Goal: Task Accomplishment & Management: Manage account settings

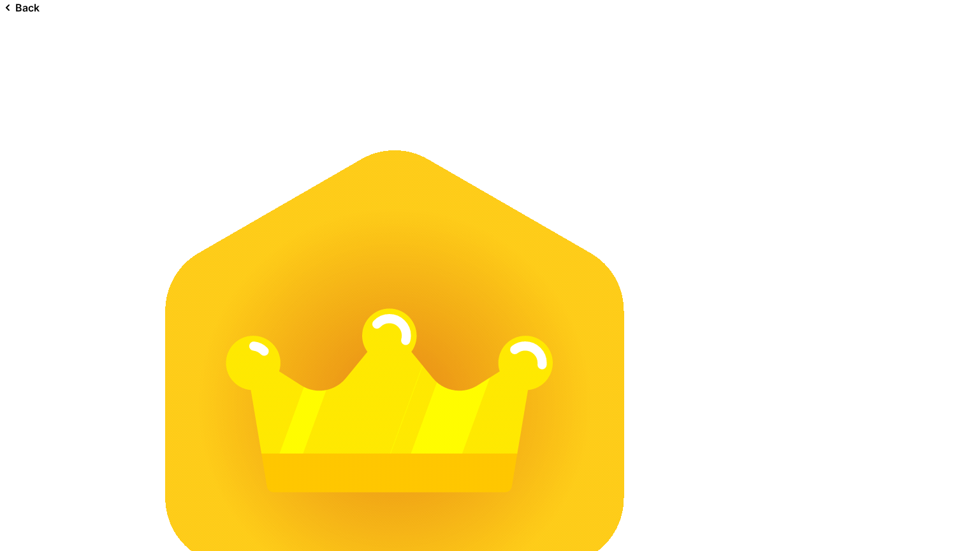
scroll to position [143, 0]
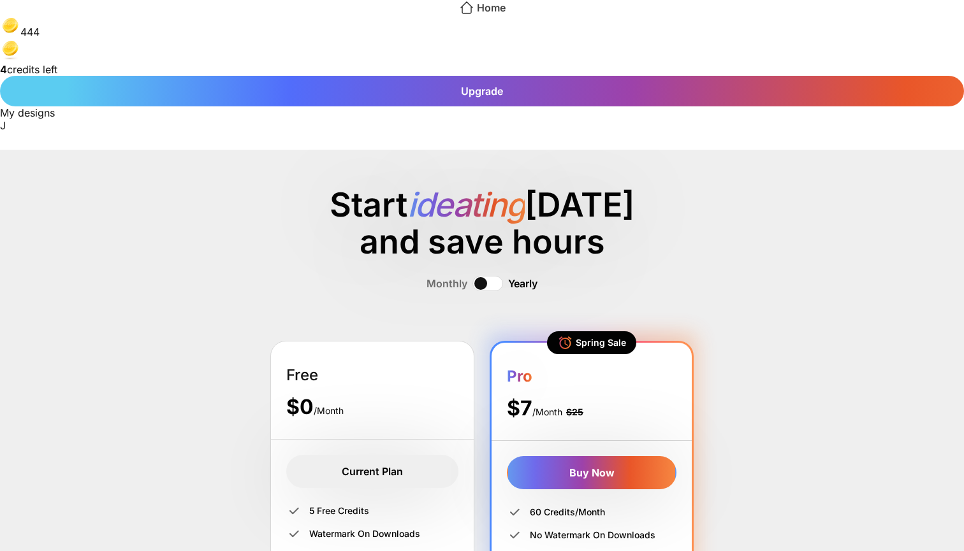
click at [459, 15] on icon at bounding box center [466, 7] width 15 height 15
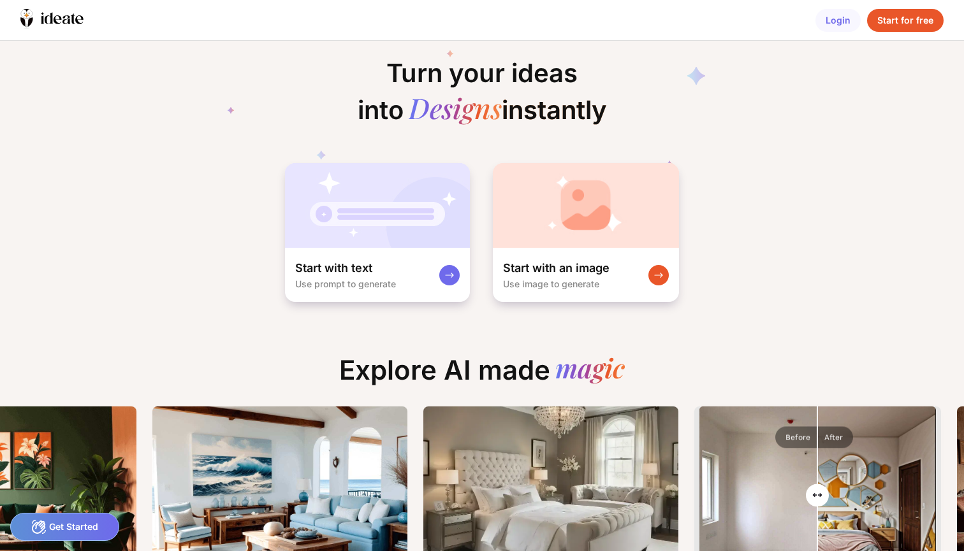
scroll to position [0, 287]
